Goal: Register for event/course

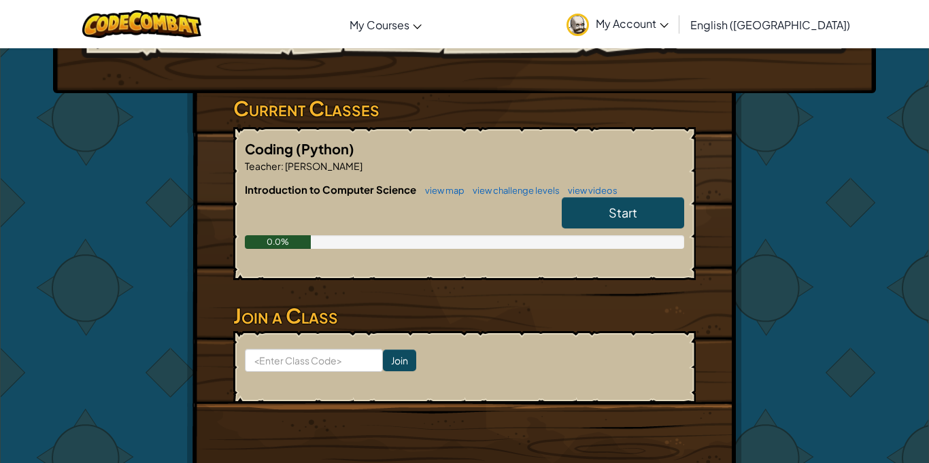
scroll to position [193, 0]
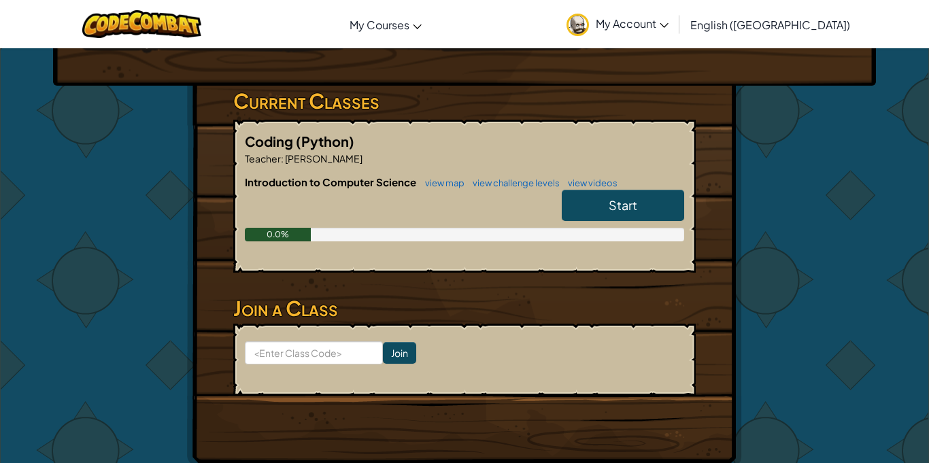
click at [578, 197] on link "Start" at bounding box center [623, 205] width 122 height 31
